Goal: Complete application form

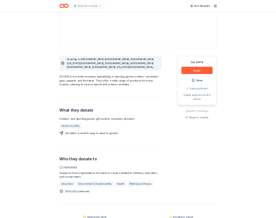
scroll to position [63, 0]
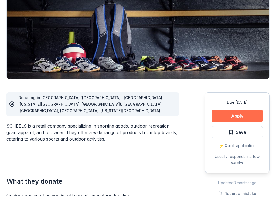
click at [224, 131] on button "Apply" at bounding box center [237, 137] width 51 height 12
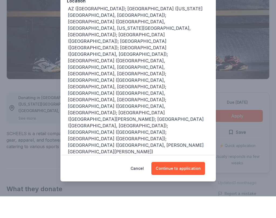
scroll to position [61, 0]
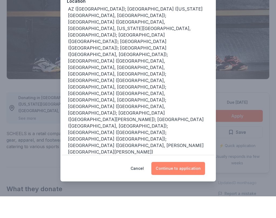
click at [186, 183] on button "Continue to application" at bounding box center [179, 189] width 54 height 13
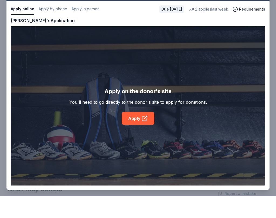
click at [138, 105] on div "SCHEELS Save Apply online Apply by phone Apply in person Due in 23 days 2 appli…" at bounding box center [137, 108] width 263 height 205
click at [135, 108] on div "SCHEELS Save Apply online Apply by phone Apply in person Due in 23 days 2 appli…" at bounding box center [137, 108] width 263 height 205
click at [144, 107] on div "SCHEELS Save Apply online Apply by phone Apply in person Due in 23 days 2 appli…" at bounding box center [137, 108] width 263 height 205
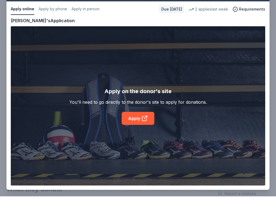
click at [144, 107] on div "SCHEELS Save Apply online Apply by phone Apply in person Due in 23 days 2 appli…" at bounding box center [137, 108] width 263 height 205
click at [142, 108] on div "SCHEELS Save Apply online Apply by phone Apply in person Due in 23 days 2 appli…" at bounding box center [137, 108] width 263 height 205
drag, startPoint x: 142, startPoint y: 108, endPoint x: 144, endPoint y: 105, distance: 3.9
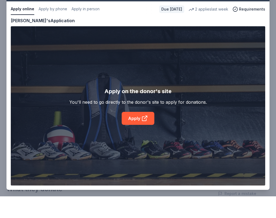
click at [144, 105] on div "SCHEELS Save Apply online Apply by phone Apply in person Due in 23 days 2 appli…" at bounding box center [137, 108] width 263 height 205
drag, startPoint x: 144, startPoint y: 105, endPoint x: 138, endPoint y: 106, distance: 6.4
click at [138, 107] on div "SCHEELS Save Apply online Apply by phone Apply in person Due in 23 days 2 appli…" at bounding box center [137, 108] width 263 height 205
click at [138, 106] on div "SCHEELS Save Apply online Apply by phone Apply in person Due in 23 days 2 appli…" at bounding box center [137, 108] width 263 height 205
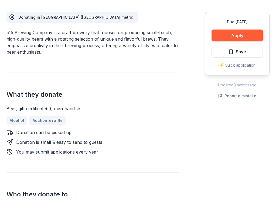
scroll to position [152, 0]
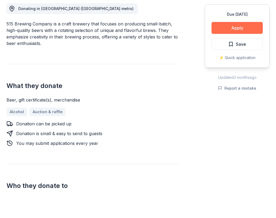
click at [232, 44] on button "Apply" at bounding box center [237, 50] width 51 height 12
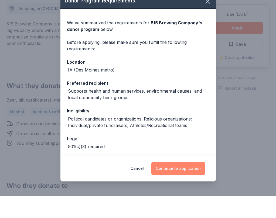
click at [179, 183] on button "Continue to application" at bounding box center [179, 189] width 54 height 13
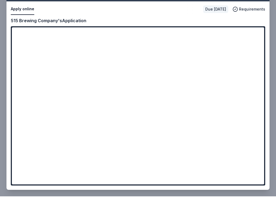
click at [178, 90] on div "515 Brewing Company Save Apply online Due [DATE] Requirements Copy and paste yo…" at bounding box center [137, 108] width 263 height 205
click at [175, 89] on div "515 Brewing Company Save Apply online Due [DATE] Requirements Copy and paste yo…" at bounding box center [137, 108] width 263 height 205
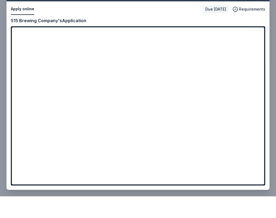
click at [180, 88] on div "515 Brewing Company Save Apply online Due [DATE] Requirements Copy and paste yo…" at bounding box center [137, 108] width 263 height 205
click at [174, 87] on div "515 Brewing Company Save Apply online Due [DATE] Requirements Copy and paste yo…" at bounding box center [137, 108] width 263 height 205
click at [172, 91] on div "515 Brewing Company Save Apply online Due in 39 days Requirements Copy and past…" at bounding box center [137, 108] width 263 height 205
click at [172, 90] on div "515 Brewing Company Save Apply online Due in 39 days Requirements Copy and past…" at bounding box center [137, 108] width 263 height 205
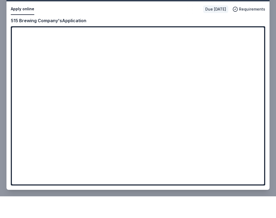
click at [172, 90] on div "515 Brewing Company Save Apply online Due in 39 days Requirements Copy and past…" at bounding box center [137, 108] width 263 height 205
click at [172, 89] on div "515 Brewing Company Save Apply online Due in 39 days Requirements Copy and past…" at bounding box center [137, 108] width 263 height 205
click at [185, 90] on div "515 Brewing Company Save Apply online Due in 39 days Requirements Copy and past…" at bounding box center [137, 108] width 263 height 205
click at [167, 89] on div "515 Brewing Company Save Apply online Due in 39 days Requirements Copy and past…" at bounding box center [137, 108] width 263 height 205
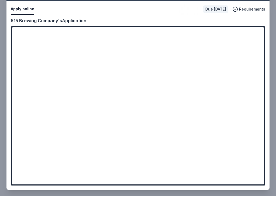
click at [175, 112] on div "515 Brewing Company Save Apply online Due [DATE] Requirements Copy and paste yo…" at bounding box center [137, 108] width 263 height 205
click at [165, 112] on div "515 Brewing Company Save Apply online Due [DATE] Requirements Copy and paste yo…" at bounding box center [137, 108] width 263 height 205
click at [170, 113] on div "515 Brewing Company Save Apply online Due [DATE] Requirements Copy and paste yo…" at bounding box center [137, 108] width 263 height 205
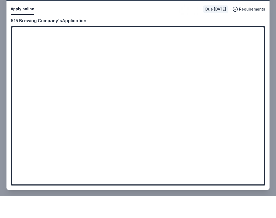
click at [170, 113] on div "515 Brewing Company Save Apply online Due in 39 days Requirements Copy and past…" at bounding box center [137, 108] width 263 height 205
click at [169, 83] on div "515 Brewing Company Save Apply online Due in 39 days Requirements Copy and past…" at bounding box center [137, 108] width 263 height 205
click at [168, 104] on div "515 Brewing Company Save Apply online Due in 39 days Requirements Copy and past…" at bounding box center [137, 108] width 263 height 205
click at [168, 102] on div "515 Brewing Company Save Apply online Due in 39 days Requirements Copy and past…" at bounding box center [137, 108] width 263 height 205
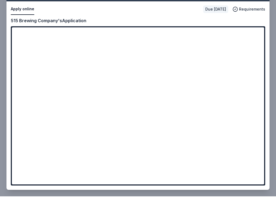
click at [167, 102] on div "515 Brewing Company Save Apply online Due in 39 days Requirements Copy and past…" at bounding box center [137, 108] width 263 height 205
drag, startPoint x: 167, startPoint y: 102, endPoint x: 178, endPoint y: 106, distance: 10.8
click at [177, 106] on div "515 Brewing Company Save Apply online Due in 39 days Requirements Copy and past…" at bounding box center [137, 108] width 263 height 205
click at [186, 106] on div "515 Brewing Company Save Apply online Due in 39 days Requirements Copy and past…" at bounding box center [137, 108] width 263 height 205
click at [177, 105] on div "515 Brewing Company Save Apply online Due in 39 days Requirements Copy and past…" at bounding box center [137, 108] width 263 height 205
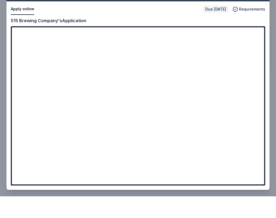
click at [177, 104] on div "515 Brewing Company Save Apply online Due in 39 days Requirements Copy and past…" at bounding box center [137, 108] width 263 height 205
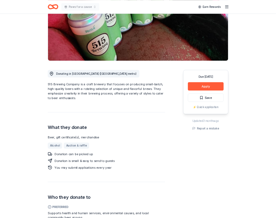
scroll to position [56, 0]
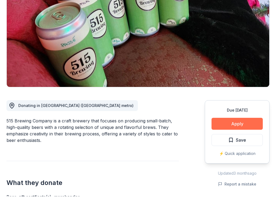
click at [237, 139] on button "Apply" at bounding box center [237, 145] width 51 height 12
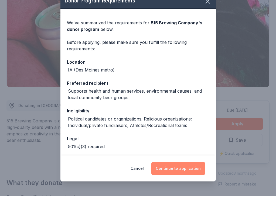
click at [167, 183] on button "Continue to application" at bounding box center [179, 189] width 54 height 13
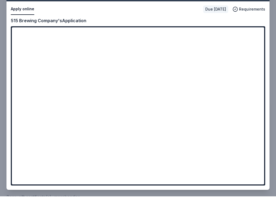
click at [177, 85] on div "515 Brewing Company Save Apply online Due [DATE] Requirements Copy and paste yo…" at bounding box center [137, 108] width 263 height 205
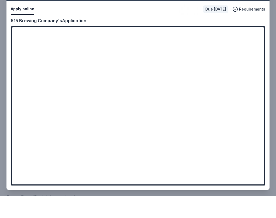
click at [177, 85] on div "515 Brewing Company Save Apply online Due [DATE] Requirements Copy and paste yo…" at bounding box center [137, 108] width 263 height 205
click at [260, 33] on div "515 Brewing Company Save Apply online Due [DATE] Requirements Copy and paste yo…" at bounding box center [137, 108] width 263 height 205
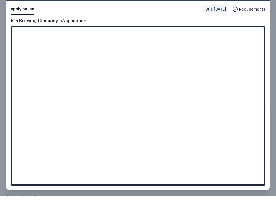
click at [259, 33] on div "515 Brewing Company Save Apply online Due [DATE] Requirements Copy and paste yo…" at bounding box center [137, 108] width 263 height 205
click at [179, 107] on div "515 Brewing Company Save Apply online Due [DATE] Requirements Copy and paste yo…" at bounding box center [137, 108] width 263 height 205
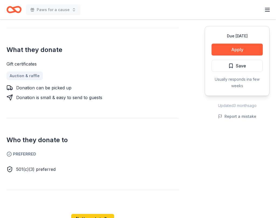
scroll to position [196, 0]
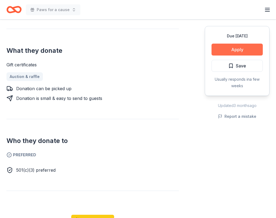
click at [238, 49] on button "Apply" at bounding box center [237, 50] width 51 height 12
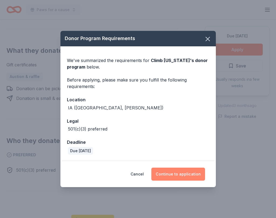
click at [171, 167] on button "Continue to application" at bounding box center [179, 173] width 54 height 13
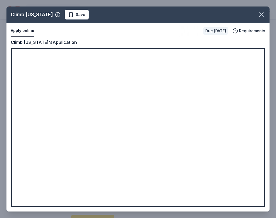
click at [56, 110] on div "Climb Iowa Save Apply online Due in 23 days Requirements Copy and paste your in…" at bounding box center [137, 108] width 263 height 205
click at [51, 111] on div "Climb Iowa Save Apply online Due in 23 days Requirements Copy and paste your in…" at bounding box center [137, 108] width 263 height 205
click at [46, 110] on div "Climb Iowa Save Apply online Due in 23 days Requirements Copy and paste your in…" at bounding box center [137, 108] width 263 height 205
click at [58, 131] on div "Climb Iowa Save Apply online Due in 23 days Requirements Copy and paste your in…" at bounding box center [137, 108] width 263 height 205
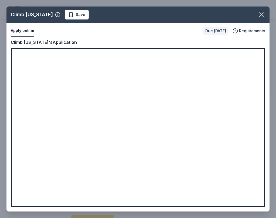
click at [60, 131] on div "Climb Iowa Save Apply online Due in 23 days Requirements Copy and paste your in…" at bounding box center [137, 108] width 263 height 205
drag, startPoint x: 215, startPoint y: 179, endPoint x: 147, endPoint y: 154, distance: 72.0
click at [148, 155] on div "Climb Iowa Save Apply online Due in 23 days Requirements Copy and paste your in…" at bounding box center [137, 108] width 263 height 205
click at [79, 110] on div "Climb Iowa Save Apply online Due in 23 days Requirements Copy and paste your in…" at bounding box center [137, 108] width 263 height 205
click at [58, 112] on div "Climb Iowa Save Apply online Due in 23 days Requirements Copy and paste your in…" at bounding box center [137, 108] width 263 height 205
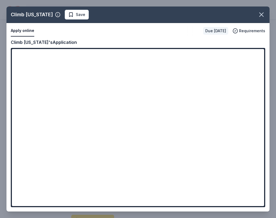
click at [58, 112] on div "Climb Iowa Save Apply online Due in 23 days Requirements Copy and paste your in…" at bounding box center [137, 108] width 263 height 205
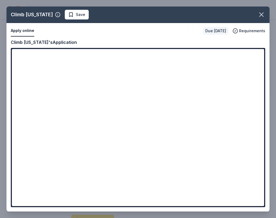
click at [58, 111] on div "Climb Iowa Save Apply online Due in 23 days Requirements Copy and paste your in…" at bounding box center [137, 108] width 263 height 205
click at [58, 70] on div "Climb Iowa Save Apply online Due in 23 days Requirements Copy and paste your in…" at bounding box center [137, 108] width 263 height 205
click at [54, 95] on div "Climb [US_STATE] Save Apply online Due [DATE] Requirements Copy and paste your …" at bounding box center [137, 108] width 263 height 205
click at [44, 91] on div "Climb [US_STATE] Save Apply online Due [DATE] Requirements Copy and paste your …" at bounding box center [137, 108] width 263 height 205
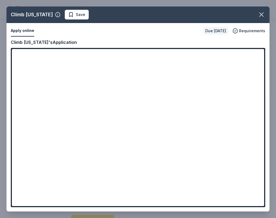
click at [43, 90] on div "Climb [US_STATE] Save Apply online Due [DATE] Requirements Copy and paste your …" at bounding box center [137, 108] width 263 height 205
click at [262, 14] on icon "button" at bounding box center [262, 15] width 4 height 4
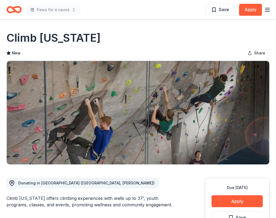
scroll to position [0, 0]
click at [269, 10] on icon "button" at bounding box center [268, 9] width 6 height 6
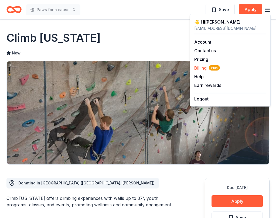
click at [204, 68] on span "Billing Plus" at bounding box center [208, 68] width 26 height 6
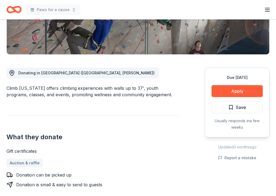
scroll to position [113, 0]
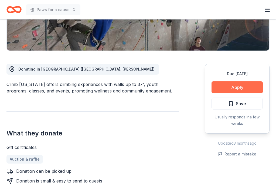
click at [223, 86] on button "Apply" at bounding box center [237, 87] width 51 height 12
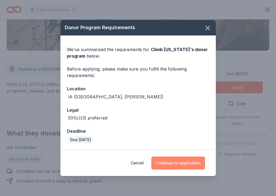
click at [175, 163] on button "Continue to application" at bounding box center [179, 162] width 54 height 13
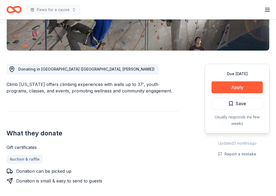
click at [175, 163] on button "Continue to application" at bounding box center [176, 159] width 51 height 12
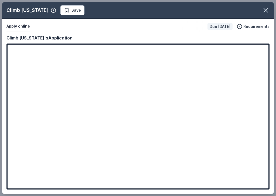
click at [220, 184] on div "Climb Iowa Save Apply online Due in 23 days Requirements Copy and paste your in…" at bounding box center [138, 98] width 272 height 192
click at [95, 149] on div "Climb Iowa Save Apply online Due in 23 days Requirements Copy and paste your in…" at bounding box center [138, 98] width 272 height 192
click at [269, 10] on icon "button" at bounding box center [266, 10] width 8 height 8
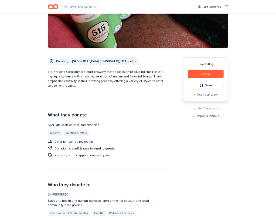
scroll to position [74, 0]
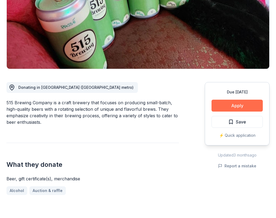
click at [236, 121] on button "Apply" at bounding box center [237, 127] width 51 height 12
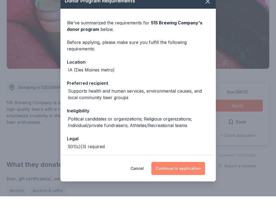
click at [187, 183] on button "Continue to application" at bounding box center [179, 189] width 54 height 13
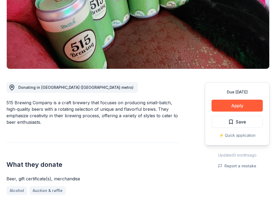
click at [187, 180] on button "Continue to application" at bounding box center [176, 186] width 51 height 12
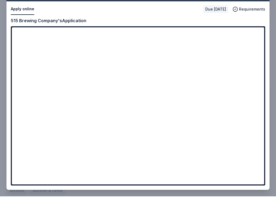
click at [169, 121] on div "515 Brewing Company Save Apply online Due in 39 days Requirements Copy and past…" at bounding box center [137, 108] width 263 height 205
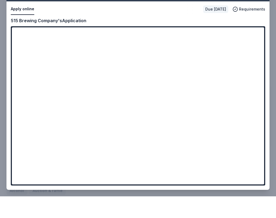
click at [169, 121] on div "515 Brewing Company Save Apply online Due in 39 days Requirements Copy and past…" at bounding box center [137, 108] width 263 height 205
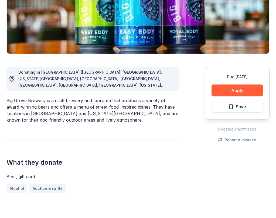
scroll to position [102, 0]
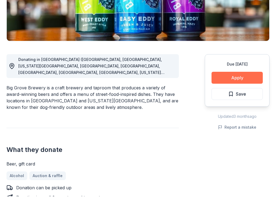
click at [229, 93] on button "Apply" at bounding box center [237, 99] width 51 height 12
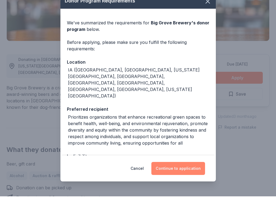
click at [183, 183] on button "Continue to application" at bounding box center [179, 189] width 54 height 13
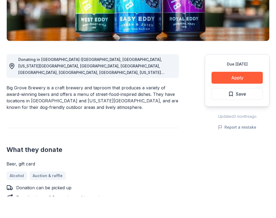
click at [183, 180] on button "Continue to application" at bounding box center [176, 186] width 51 height 12
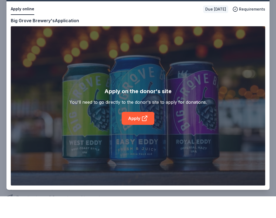
click at [135, 107] on div "Big Grove Brewery Save Apply online Due [DATE] Requirements Copy and paste your…" at bounding box center [137, 108] width 263 height 205
click at [135, 107] on div "Big Grove Brewery Save Apply online Due in 23 days Requirements Copy and paste …" at bounding box center [137, 108] width 263 height 205
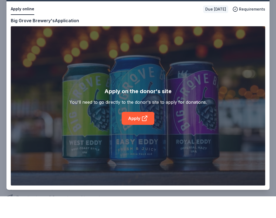
click at [135, 107] on div "Big Grove Brewery Save Apply online Due in 23 days Requirements Copy and paste …" at bounding box center [137, 108] width 263 height 205
click at [135, 106] on div "Big Grove Brewery Save Apply online Due in 23 days Requirements Copy and paste …" at bounding box center [137, 108] width 263 height 205
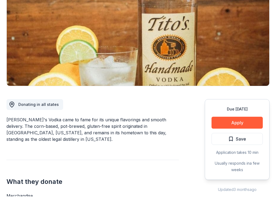
scroll to position [58, 0]
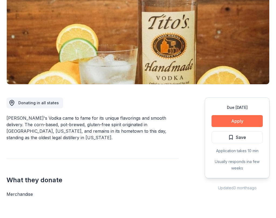
click at [226, 136] on button "Apply" at bounding box center [237, 142] width 51 height 12
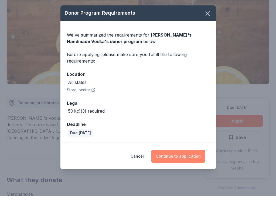
click at [176, 171] on button "Continue to application" at bounding box center [179, 177] width 54 height 13
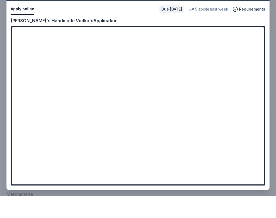
click at [130, 120] on div "Tito's Handmade Vodka Save Apply online Due in 23 days 5 applies last week Requ…" at bounding box center [137, 108] width 263 height 205
click at [121, 120] on div "Tito's Handmade Vodka Save Apply online Due in 23 days 5 applies last week Requ…" at bounding box center [137, 108] width 263 height 205
click at [120, 120] on div "Tito's Handmade Vodka Save Apply online Due in 23 days 5 applies last week Requ…" at bounding box center [137, 108] width 263 height 205
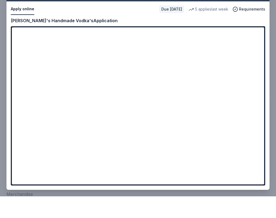
click at [126, 117] on div "Tito's Handmade Vodka Save Apply online Due in 23 days 5 applies last week Requ…" at bounding box center [137, 108] width 263 height 205
click at [261, 129] on div "Tito's Handmade Vodka Save Apply online Due in 23 days 5 applies last week Requ…" at bounding box center [137, 108] width 263 height 205
drag, startPoint x: 258, startPoint y: 131, endPoint x: 256, endPoint y: 128, distance: 3.7
click at [257, 129] on div "Tito's Handmade Vodka Save Apply online Due in 23 days 5 applies last week Requ…" at bounding box center [137, 108] width 263 height 205
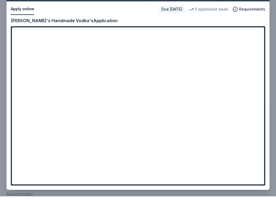
click at [196, 147] on div "Tito's Handmade Vodka Save Apply online Due in 23 days 5 applies last week Requ…" at bounding box center [137, 108] width 263 height 205
